Goal: Check status: Check status

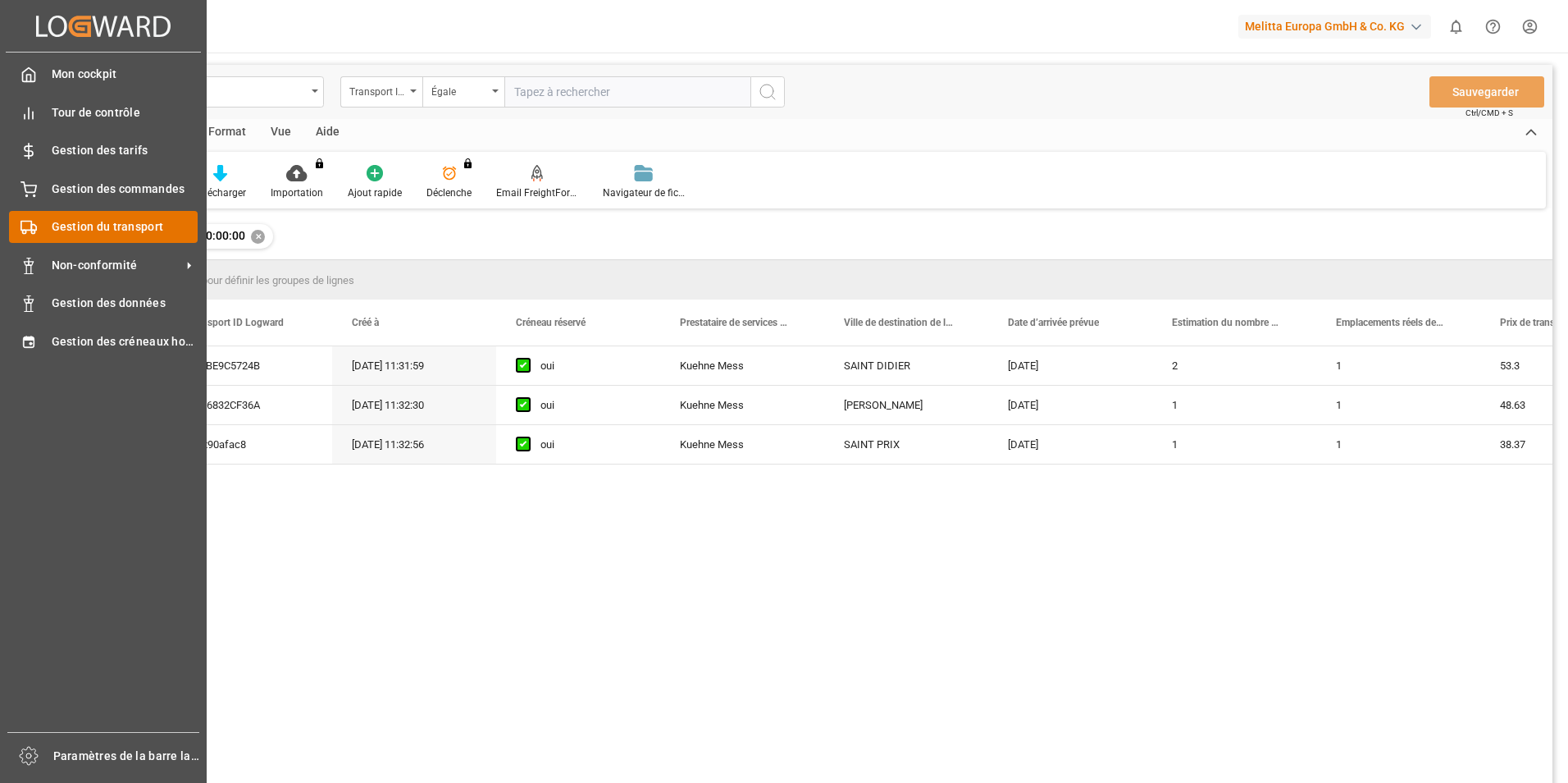
click at [44, 231] on div "Gestion du transport Gestion du transport" at bounding box center [104, 227] width 189 height 32
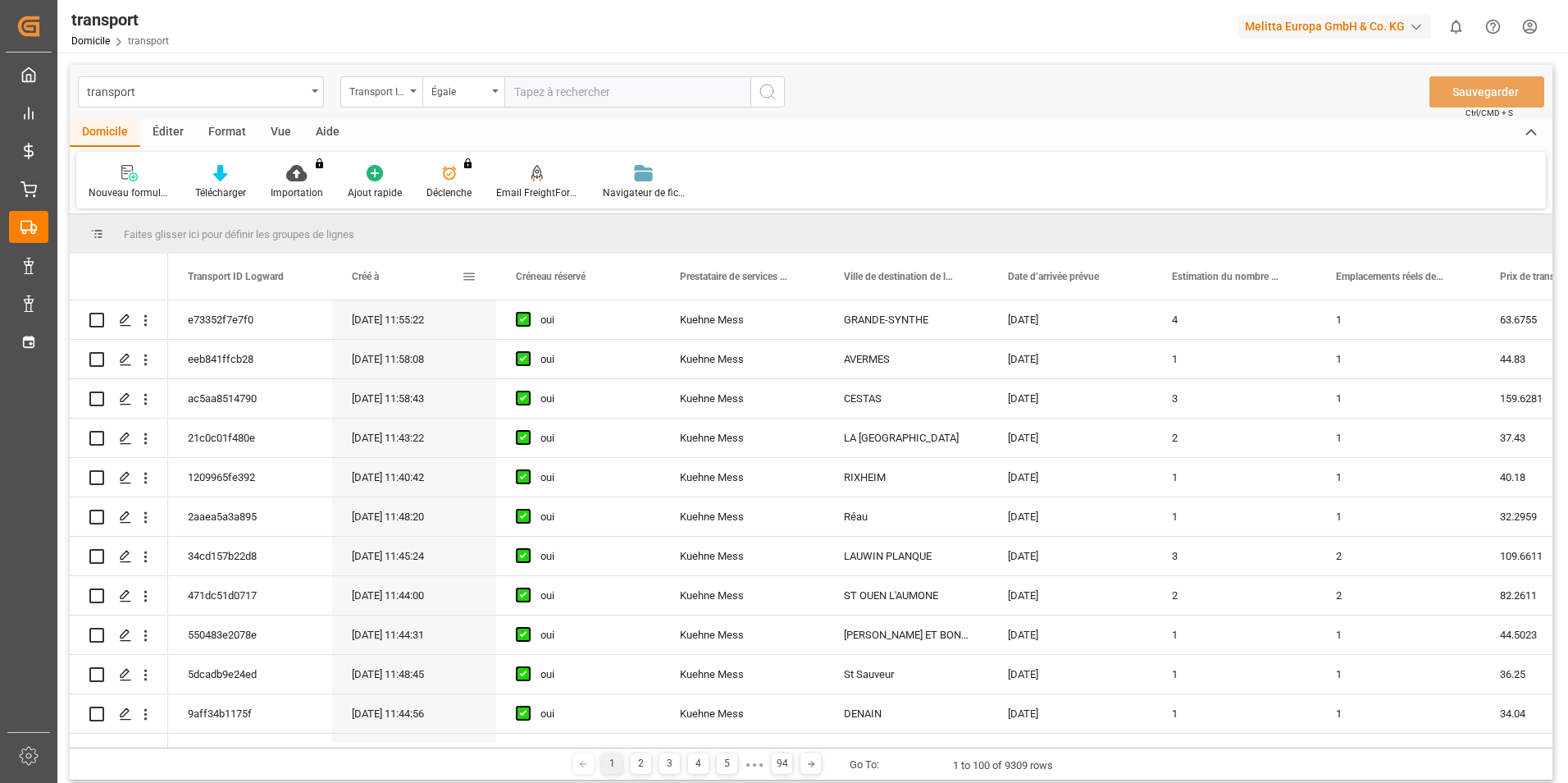
click at [470, 269] on span at bounding box center [469, 277] width 15 height 15
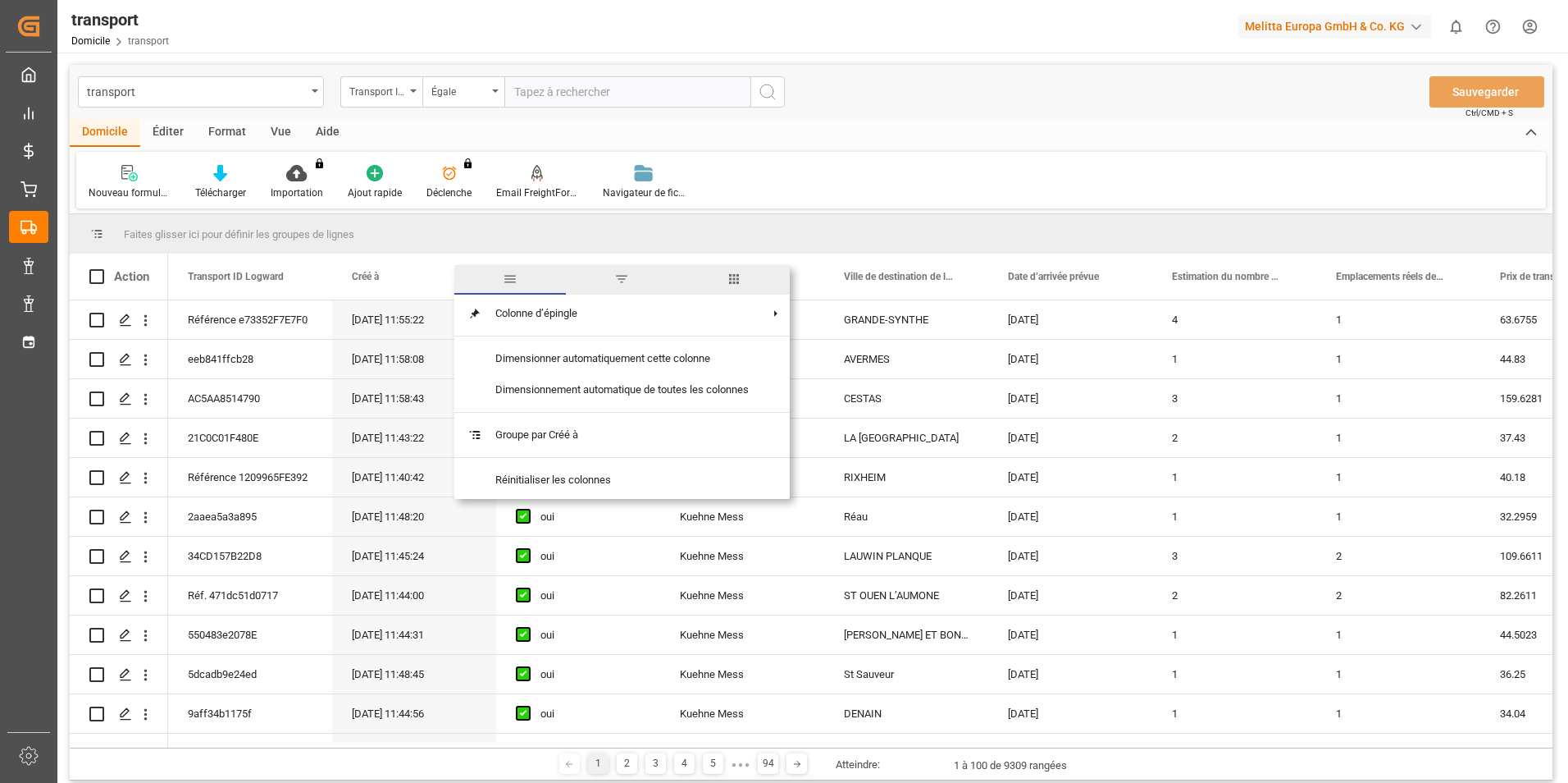
drag, startPoint x: 636, startPoint y: 282, endPoint x: 627, endPoint y: 282, distance: 9.0
click at [634, 282] on span "filtre" at bounding box center [621, 280] width 111 height 30
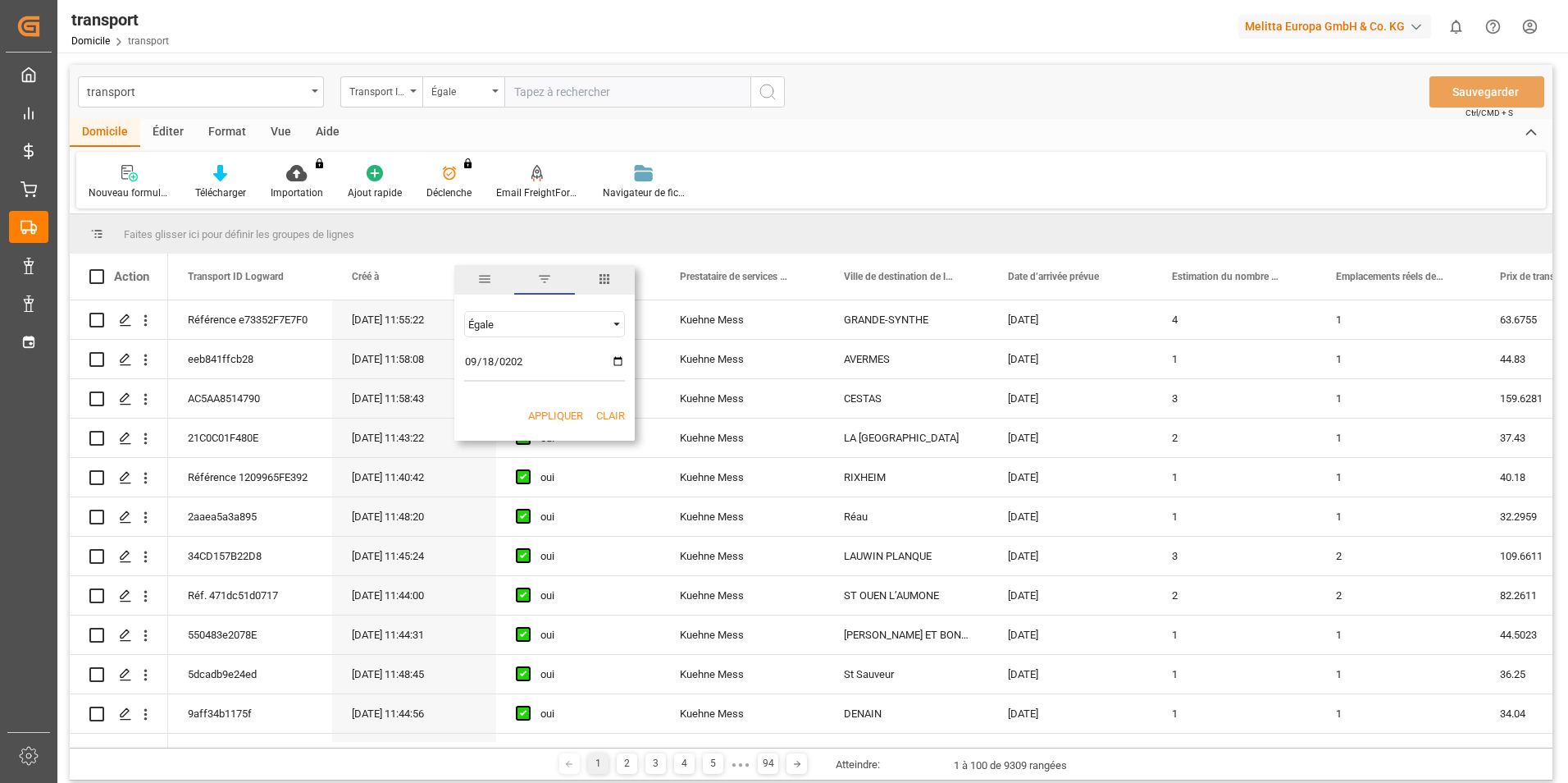
type input "[DATE]"
click at [549, 412] on button "Appliquer" at bounding box center [556, 416] width 55 height 17
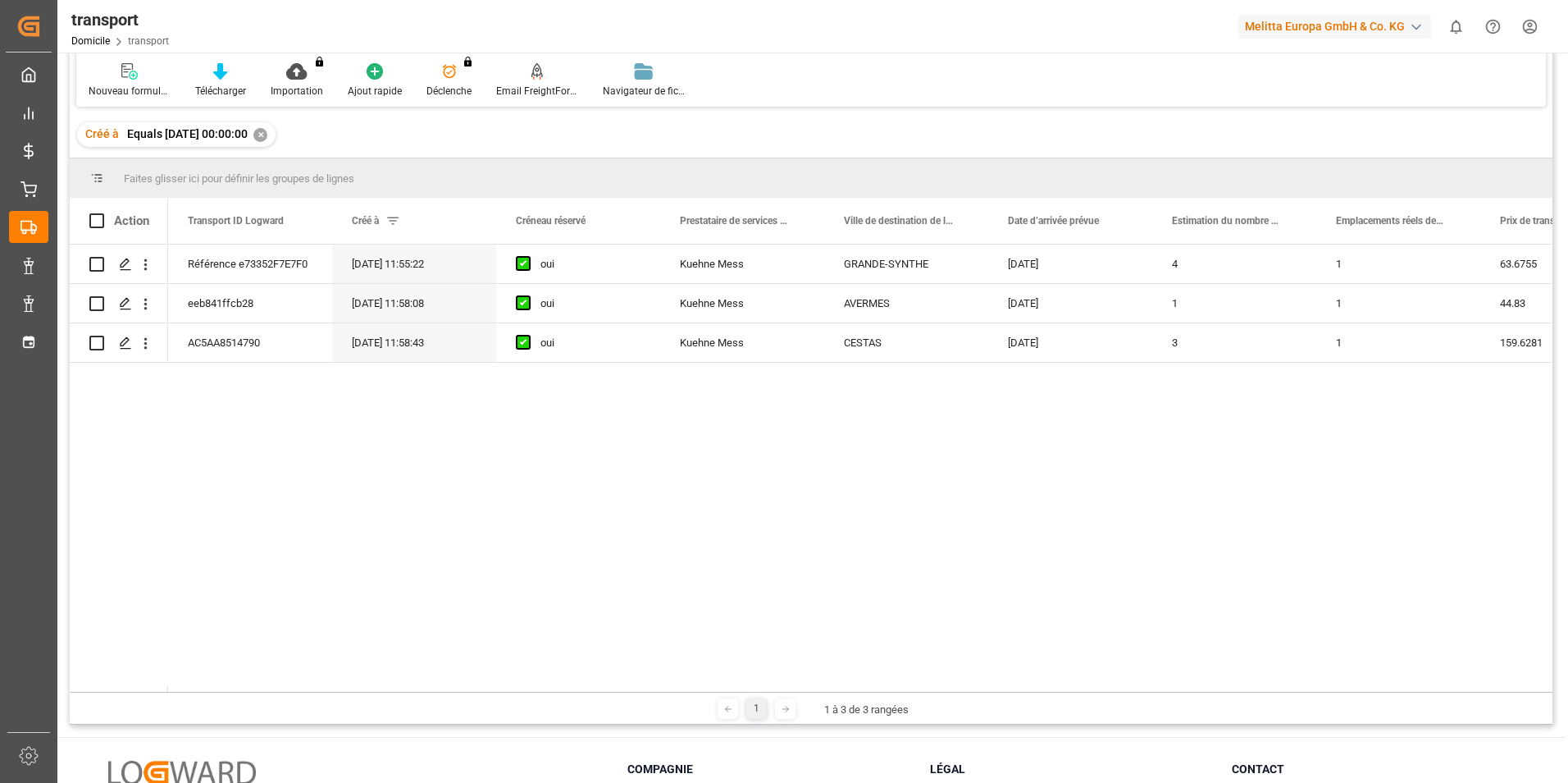
scroll to position [164, 0]
